Goal: Information Seeking & Learning: Learn about a topic

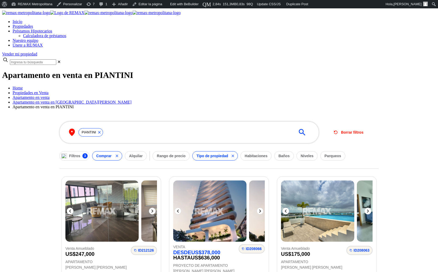
click at [232, 151] on button "Tipo de propiedad" at bounding box center [215, 156] width 46 height 10
